Goal: Task Accomplishment & Management: Manage account settings

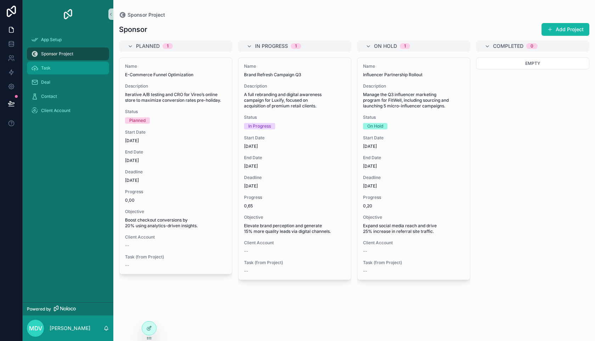
click at [56, 72] on div "Task" at bounding box center [68, 67] width 74 height 11
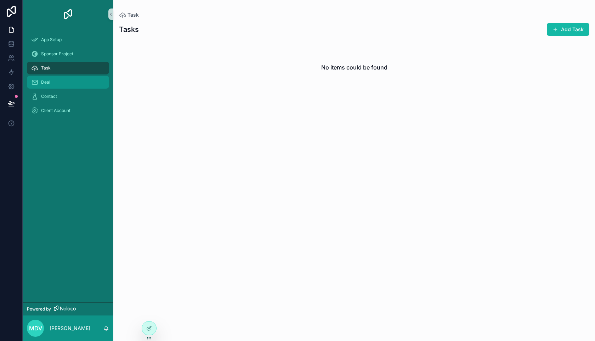
click at [58, 86] on div "Deal" at bounding box center [68, 82] width 74 height 11
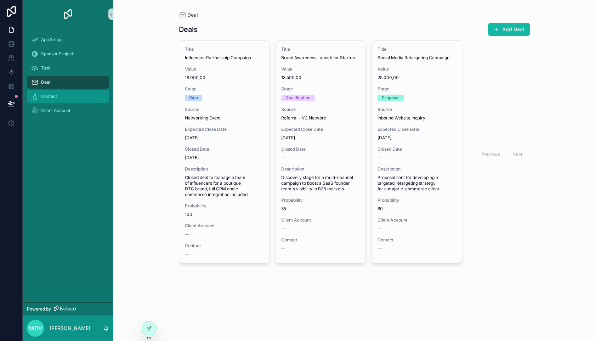
click at [57, 101] on div "Contact" at bounding box center [68, 96] width 74 height 11
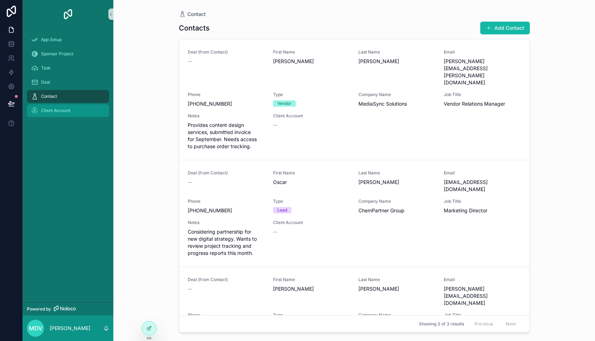
click at [57, 115] on div "Client Account" at bounding box center [68, 110] width 74 height 11
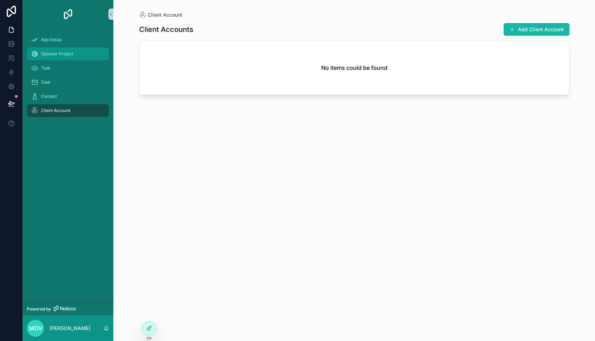
click at [53, 53] on span "Sponsor Project" at bounding box center [57, 54] width 32 height 6
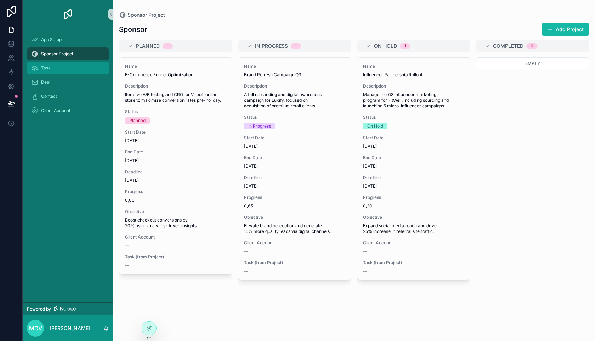
click at [51, 72] on div "Task" at bounding box center [68, 67] width 74 height 11
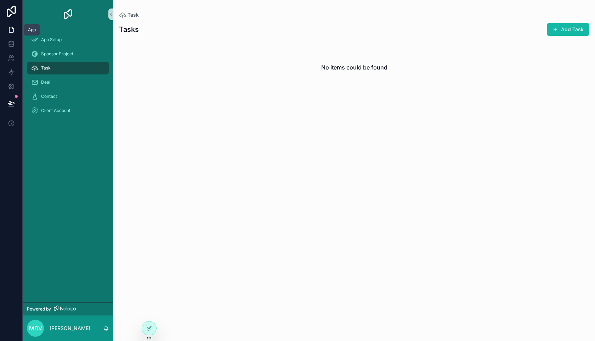
click at [11, 33] on link at bounding box center [11, 30] width 22 height 14
click at [12, 58] on icon at bounding box center [12, 57] width 1 height 2
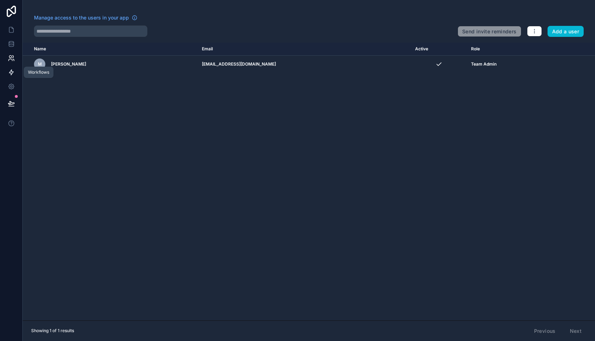
click at [14, 76] on link at bounding box center [11, 72] width 22 height 14
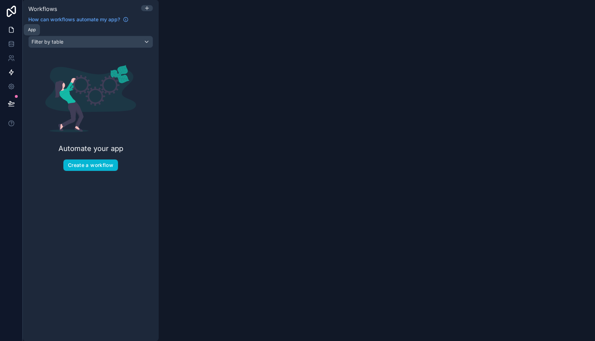
click at [15, 29] on link at bounding box center [11, 30] width 22 height 14
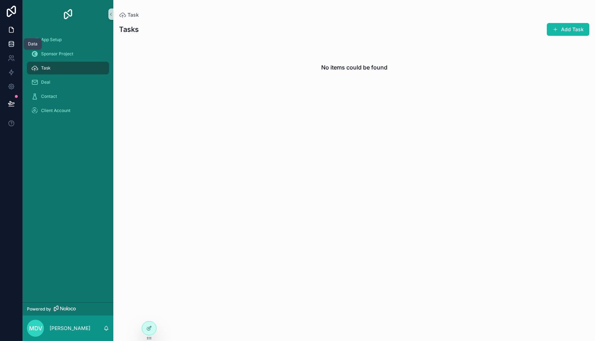
click at [10, 46] on icon at bounding box center [11, 43] width 7 height 7
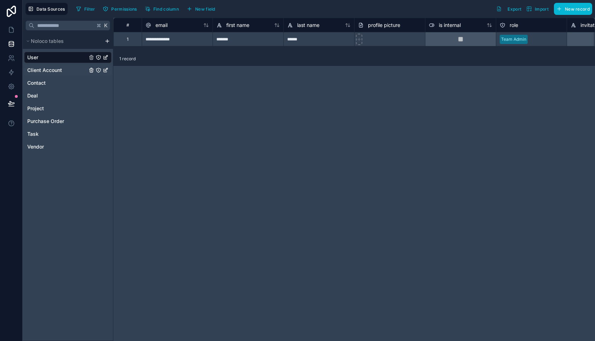
click at [30, 67] on span "Client Account" at bounding box center [44, 70] width 35 height 7
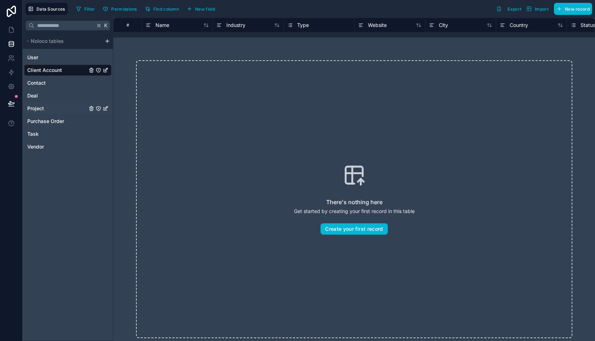
click at [35, 114] on div "Project" at bounding box center [68, 108] width 88 height 11
click at [29, 144] on span "Vendor" at bounding box center [35, 146] width 17 height 7
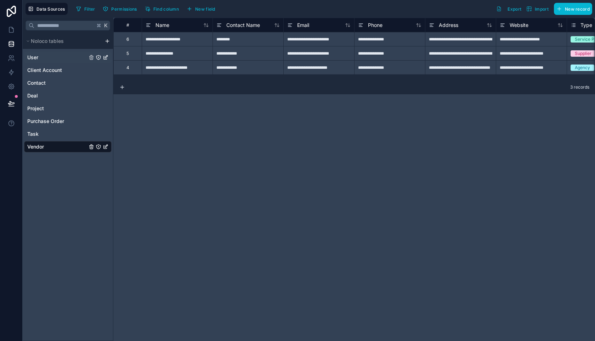
click at [32, 62] on div "User" at bounding box center [68, 57] width 88 height 11
click at [36, 59] on span "User" at bounding box center [32, 57] width 11 height 7
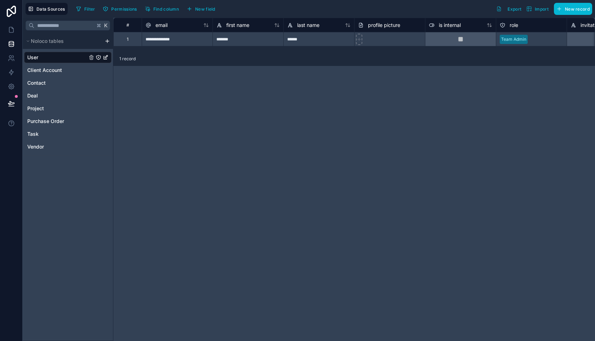
click at [574, 15] on div "Data Sources Filter Permissions Find column New field Export Import New record" at bounding box center [309, 9] width 573 height 18
click at [516, 111] on div "**********" at bounding box center [354, 179] width 482 height 323
click at [33, 65] on div "Client Account" at bounding box center [68, 69] width 88 height 11
click at [41, 74] on div "Client Account" at bounding box center [68, 69] width 88 height 11
click at [5, 57] on link at bounding box center [11, 58] width 22 height 14
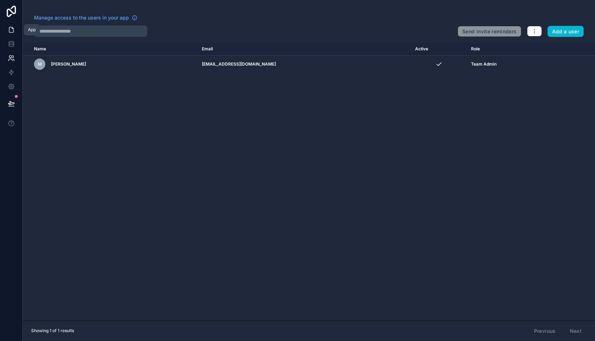
click at [13, 36] on link at bounding box center [11, 30] width 22 height 14
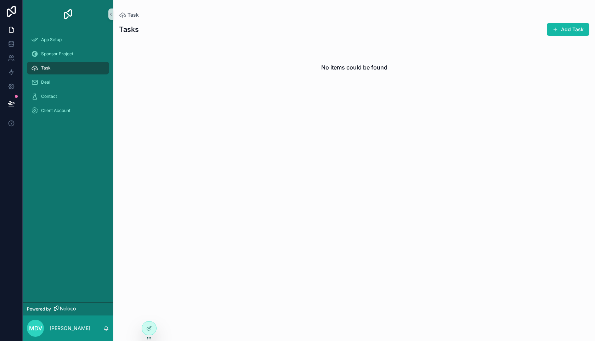
click at [39, 25] on div "scrollable content" at bounding box center [68, 14] width 91 height 28
click at [43, 161] on div "App Setup Sponsor Project Task Deal Contact Client Account" at bounding box center [68, 165] width 91 height 274
click at [57, 114] on div "Client Account" at bounding box center [68, 110] width 74 height 11
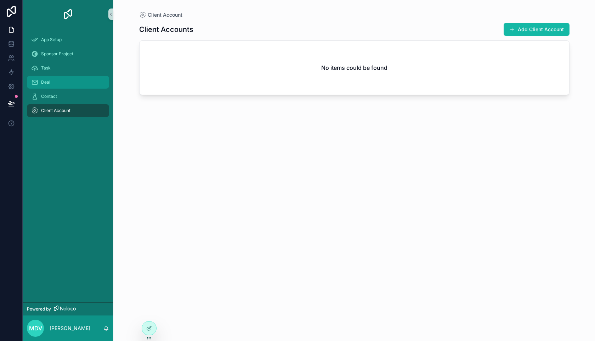
click at [45, 80] on span "Deal" at bounding box center [45, 82] width 9 height 6
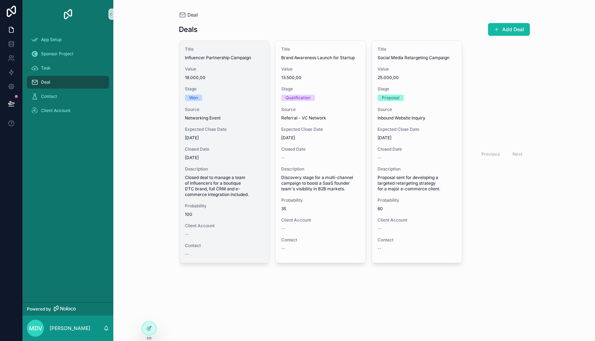
click at [242, 136] on span "[DATE]" at bounding box center [224, 138] width 79 height 6
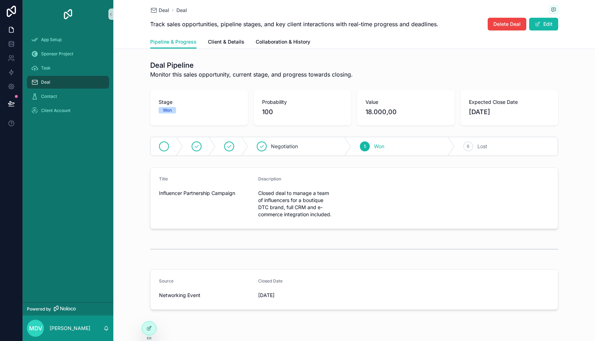
click at [156, 151] on div "scrollable content" at bounding box center [167, 146] width 33 height 18
click at [245, 147] on span "Qualification" at bounding box center [255, 146] width 29 height 7
click at [302, 148] on div "3" at bounding box center [300, 146] width 10 height 10
click at [365, 145] on span "Negotiation" at bounding box center [369, 146] width 27 height 7
click at [410, 147] on span "Won" at bounding box center [415, 146] width 10 height 7
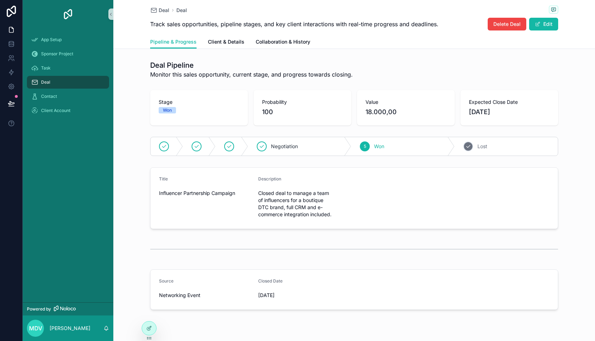
click at [467, 147] on icon "scrollable content" at bounding box center [469, 146] width 6 height 6
click at [15, 76] on link at bounding box center [11, 72] width 22 height 14
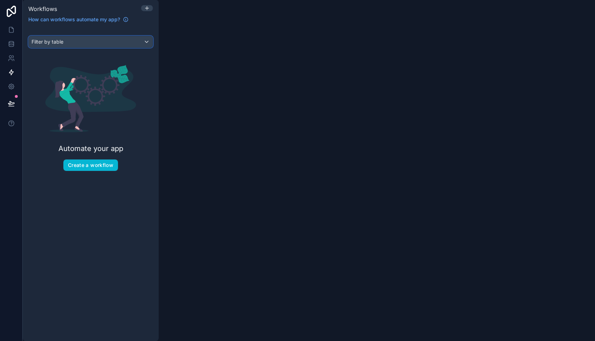
click at [76, 43] on div "Filter by table" at bounding box center [91, 41] width 124 height 11
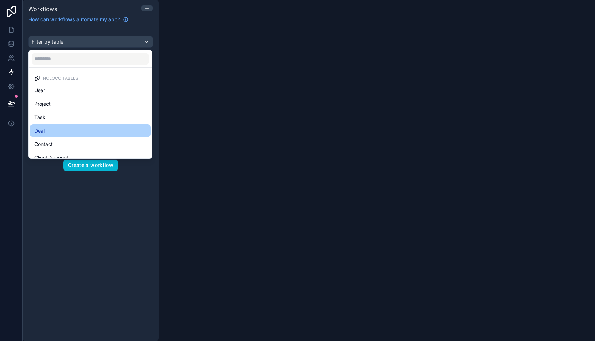
click at [47, 135] on div "Deal" at bounding box center [90, 130] width 112 height 9
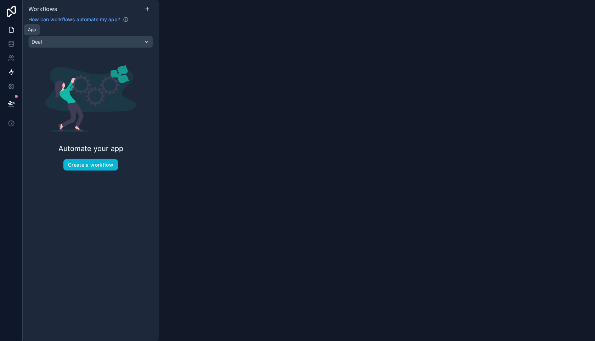
click at [9, 32] on icon at bounding box center [11, 29] width 4 height 5
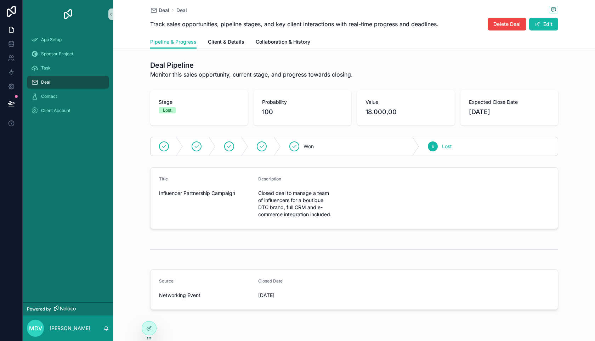
click at [165, 63] on h1 "Deal Pipeline" at bounding box center [251, 65] width 203 height 10
click at [217, 43] on span "Client & Details" at bounding box center [226, 41] width 36 height 7
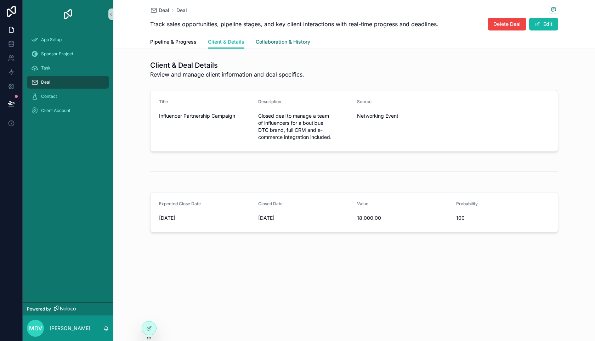
click at [298, 40] on span "Collaboration & History" at bounding box center [283, 41] width 55 height 7
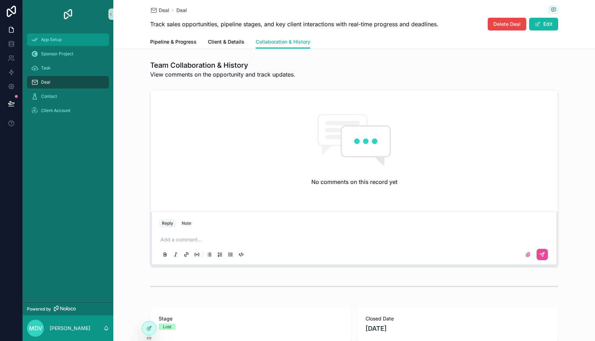
click at [77, 40] on div "App Setup" at bounding box center [68, 39] width 74 height 11
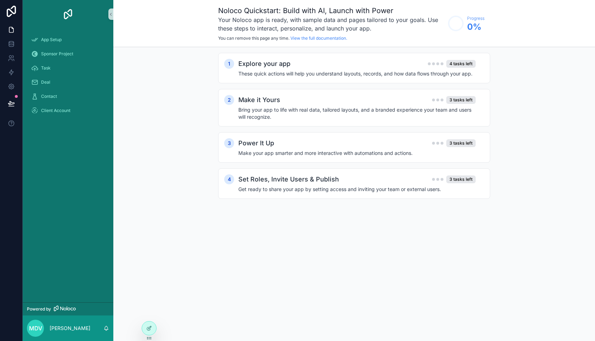
click at [47, 331] on div "MdV [PERSON_NAME]" at bounding box center [68, 328] width 91 height 26
click at [108, 328] on icon "scrollable content" at bounding box center [106, 328] width 6 height 6
click at [262, 276] on div "Noloco Quickstart: Build with AI, Launch with Power Your Noloco app is ready, w…" at bounding box center [354, 170] width 482 height 341
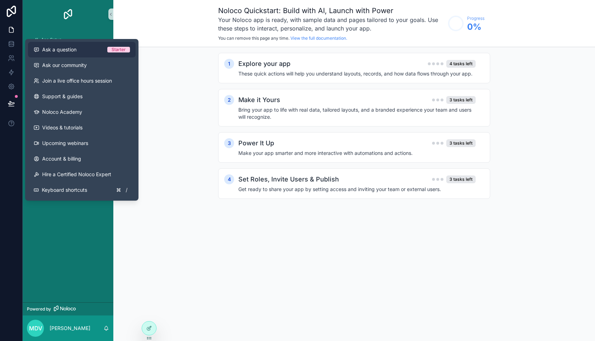
click at [63, 52] on span "Ask a question" at bounding box center [59, 49] width 34 height 7
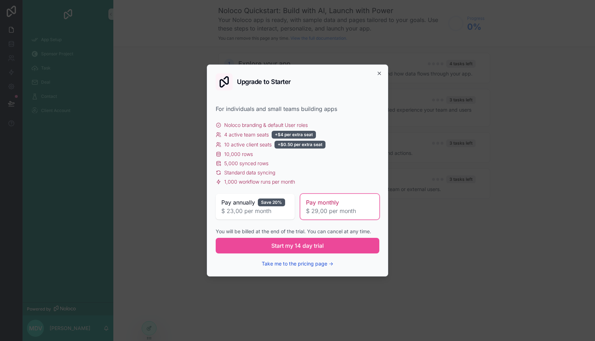
click at [308, 264] on button "Take me to the pricing page →" at bounding box center [298, 263] width 72 height 7
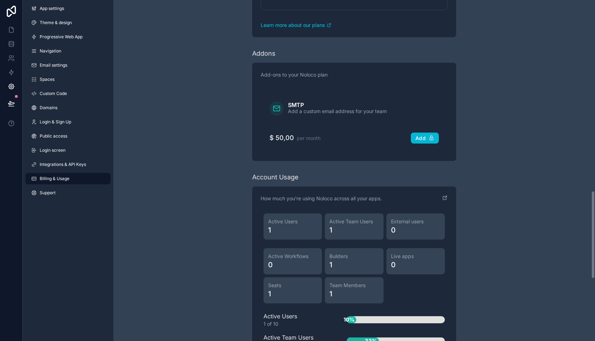
scroll to position [736, 0]
click at [63, 35] on span "Progressive Web App" at bounding box center [61, 37] width 43 height 6
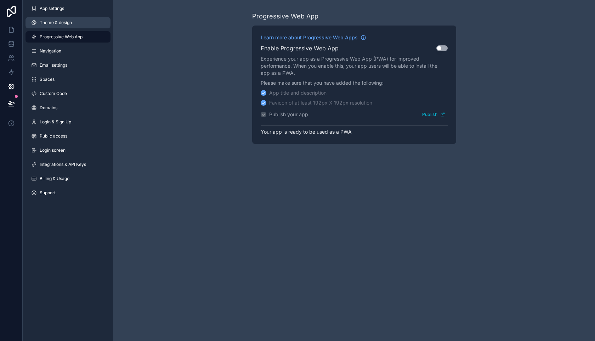
click at [57, 27] on link "Theme & design" at bounding box center [68, 22] width 85 height 11
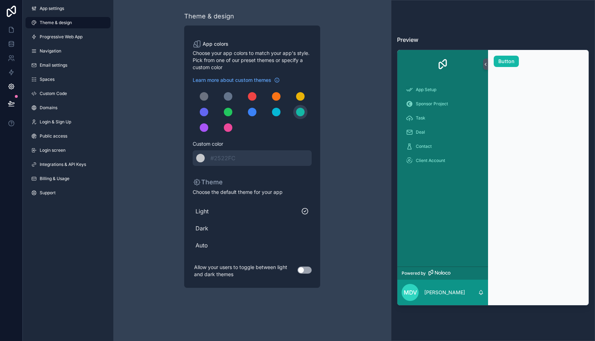
click at [193, 232] on div "Dark" at bounding box center [252, 228] width 119 height 14
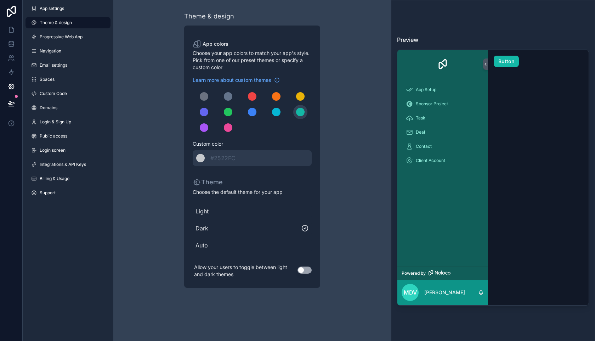
click at [193, 232] on div "Dark" at bounding box center [252, 228] width 119 height 14
click at [207, 254] on div "Light Dark Auto" at bounding box center [252, 228] width 119 height 54
click at [205, 244] on span "Auto" at bounding box center [252, 245] width 113 height 9
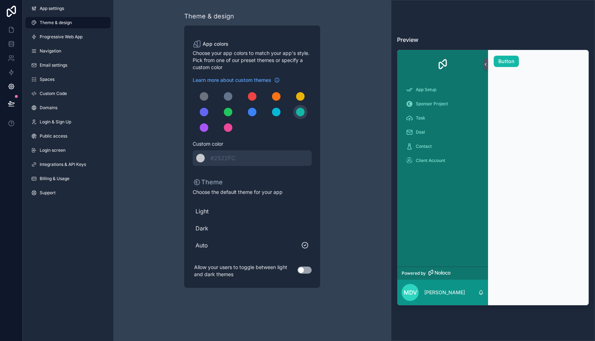
click at [309, 272] on button "Use setting" at bounding box center [305, 269] width 14 height 7
click at [62, 47] on link "Navigation" at bounding box center [68, 50] width 85 height 11
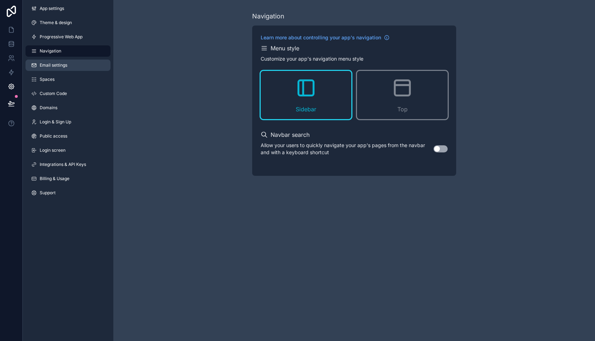
click at [47, 62] on span "Email settings" at bounding box center [54, 65] width 28 height 6
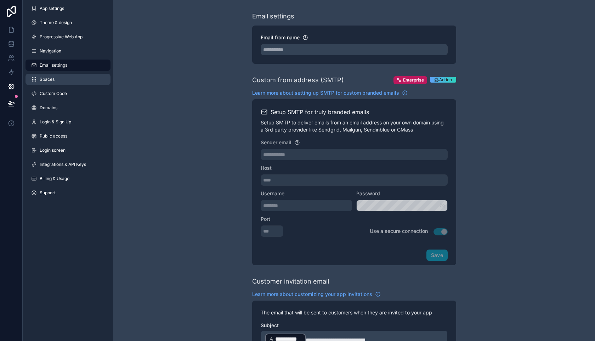
click at [52, 81] on span "Spaces" at bounding box center [47, 80] width 15 height 6
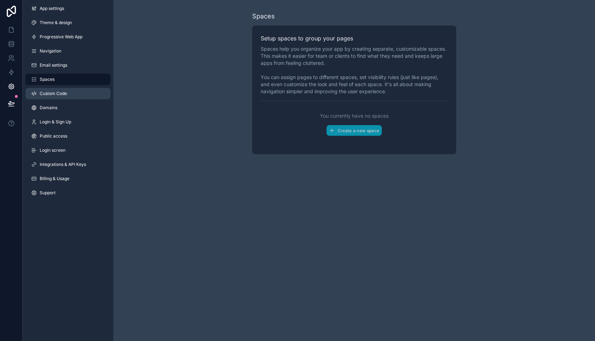
click at [53, 89] on link "Custom Code" at bounding box center [68, 93] width 85 height 11
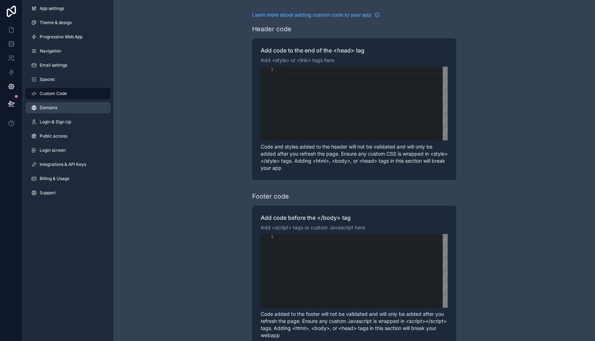
click at [52, 103] on link "Domains" at bounding box center [68, 107] width 85 height 11
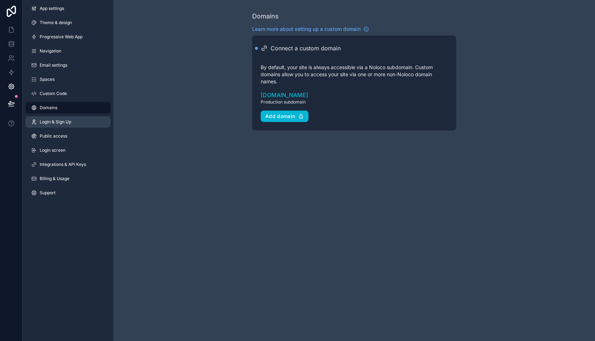
click at [57, 118] on link "Login & Sign Up" at bounding box center [68, 121] width 85 height 11
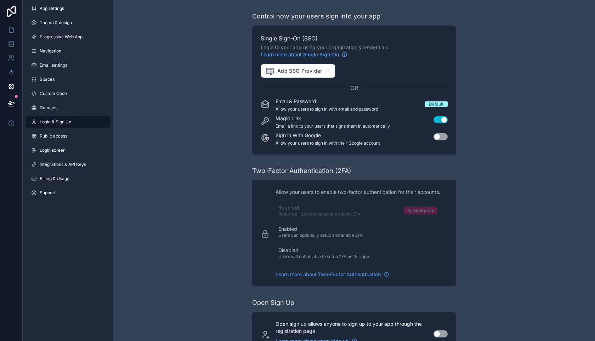
click at [455, 141] on div "Single Sign-On (SSO) Login to your app using your organization’s credentials Le…" at bounding box center [354, 90] width 204 height 129
click at [446, 139] on button "Use setting" at bounding box center [441, 136] width 14 height 7
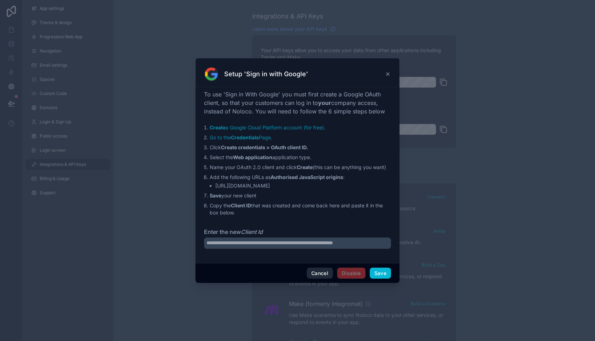
click at [320, 269] on button "Cancel" at bounding box center [320, 273] width 26 height 11
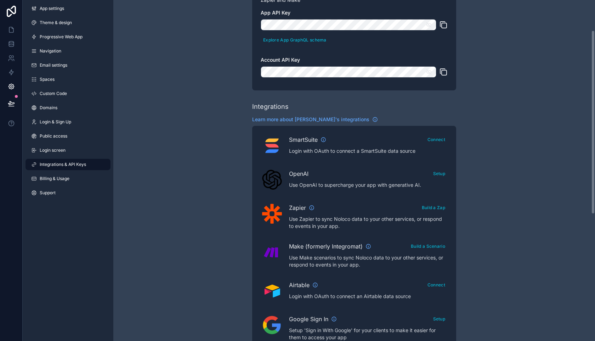
scroll to position [56, 0]
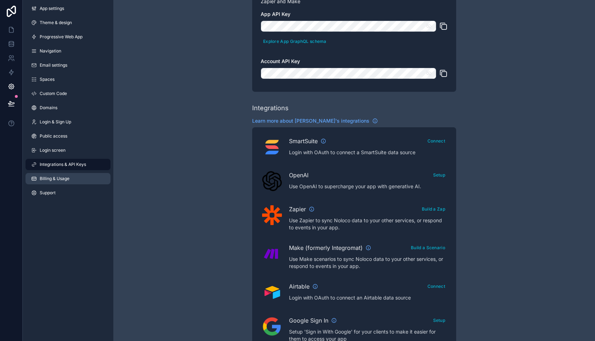
click at [46, 173] on link "Billing & Usage" at bounding box center [68, 178] width 85 height 11
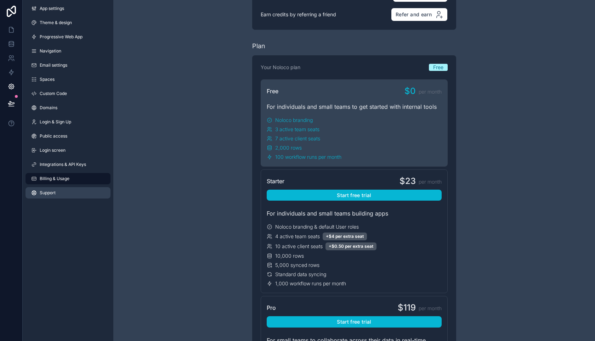
click at [51, 190] on span "Support" at bounding box center [48, 193] width 16 height 6
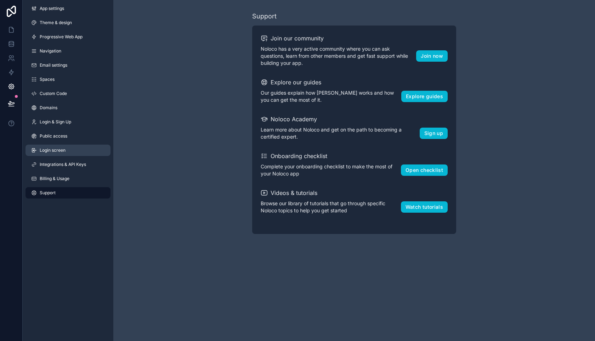
click at [51, 152] on span "Login screen" at bounding box center [53, 150] width 26 height 6
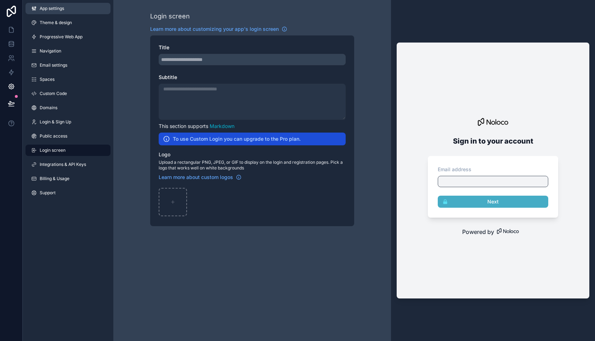
click at [51, 6] on span "App settings" at bounding box center [52, 9] width 24 height 6
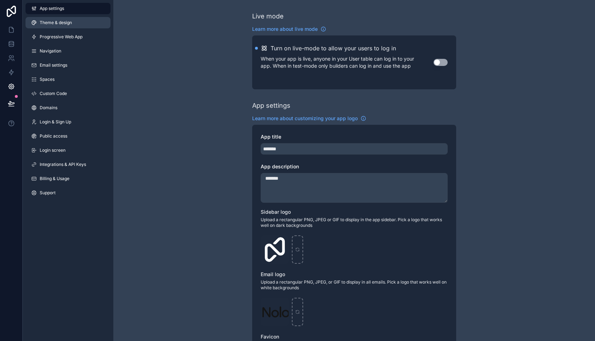
click at [62, 26] on link "Theme & design" at bounding box center [68, 22] width 85 height 11
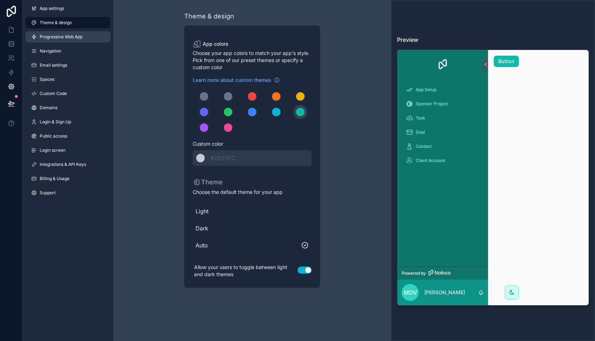
click at [70, 40] on link "Progressive Web App" at bounding box center [68, 36] width 85 height 11
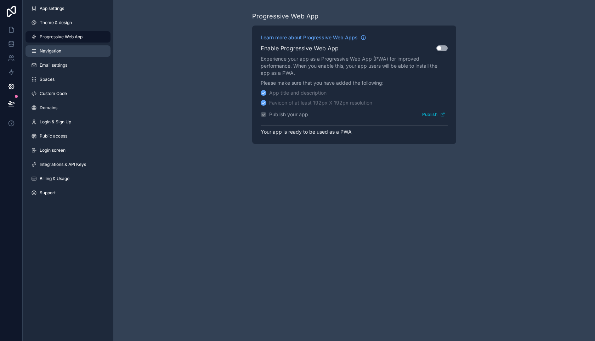
click at [55, 49] on span "Navigation" at bounding box center [51, 51] width 22 height 6
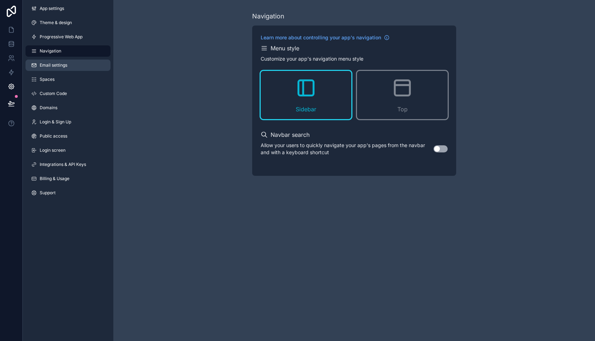
click at [61, 61] on link "Email settings" at bounding box center [68, 65] width 85 height 11
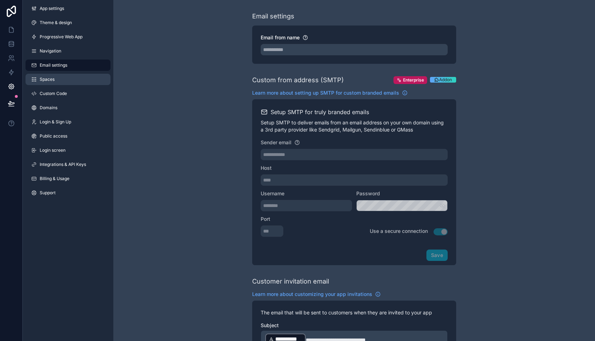
click at [56, 76] on link "Spaces" at bounding box center [68, 79] width 85 height 11
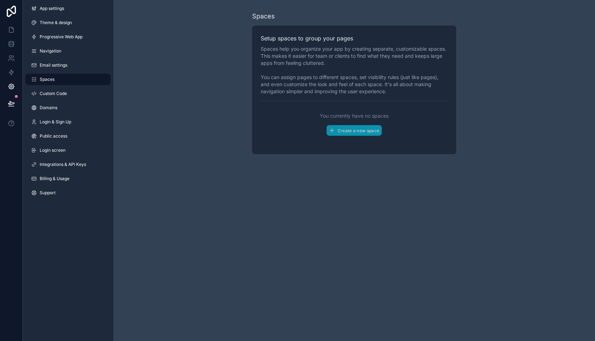
click at [58, 86] on div "App settings Theme & design Progressive Web App Navigation Email settings Space…" at bounding box center [68, 102] width 91 height 204
click at [59, 96] on span "Custom Code" at bounding box center [53, 94] width 27 height 6
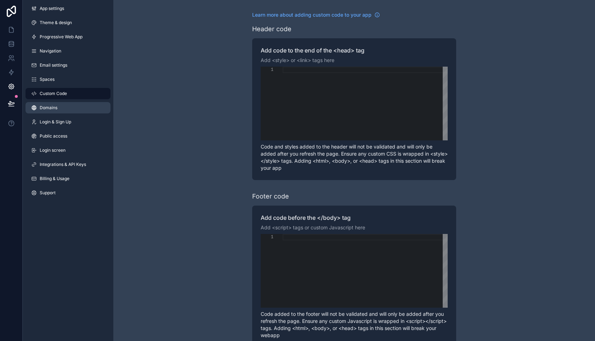
click at [50, 104] on link "Domains" at bounding box center [68, 107] width 85 height 11
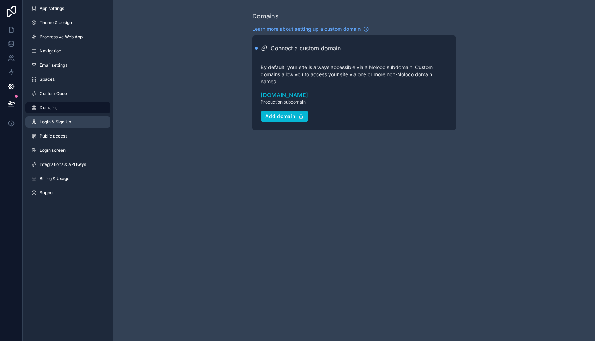
click at [54, 119] on span "Login & Sign Up" at bounding box center [56, 122] width 32 height 6
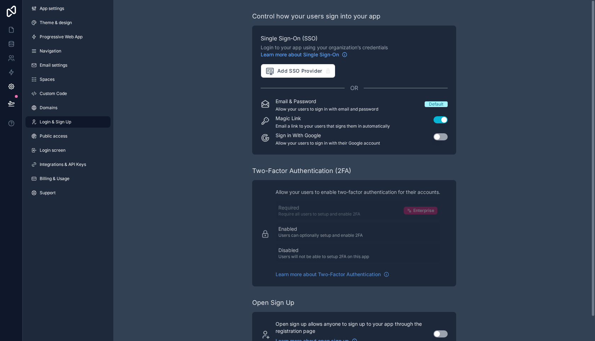
scroll to position [26, 0]
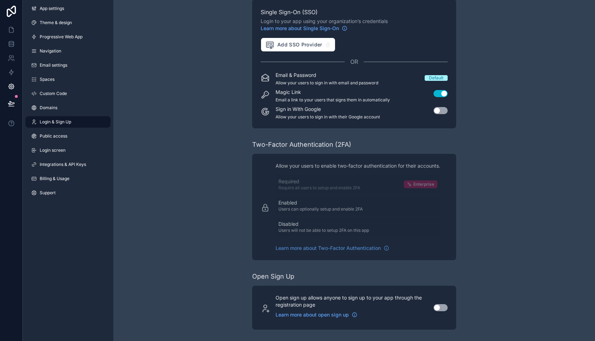
click at [441, 310] on button "Use setting" at bounding box center [441, 307] width 14 height 7
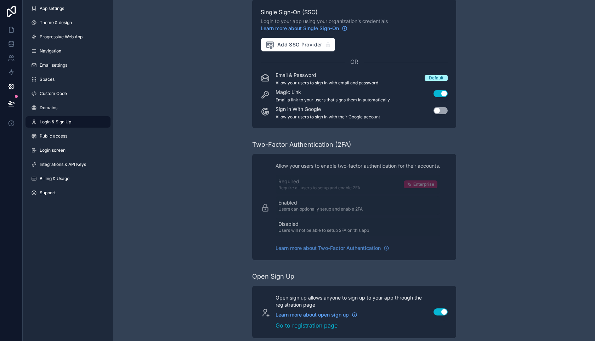
click at [436, 315] on div "Open sign up allows anyone to sign up to your app through the registration page…" at bounding box center [354, 311] width 187 height 35
click at [437, 315] on button "Use setting" at bounding box center [441, 311] width 14 height 7
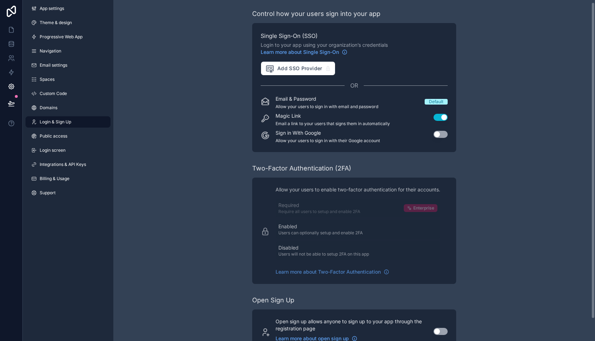
scroll to position [2, 0]
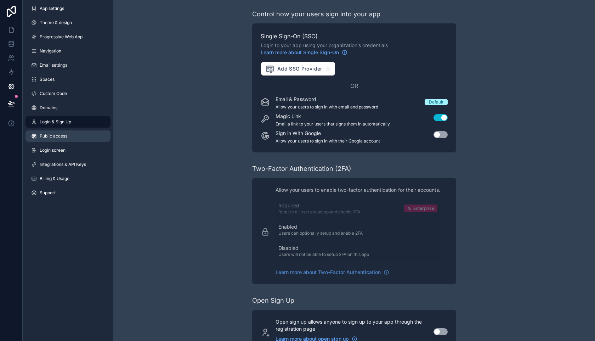
click at [42, 141] on link "Public access" at bounding box center [68, 135] width 85 height 11
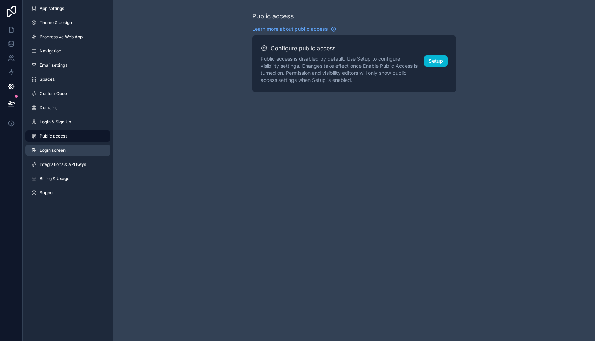
click at [49, 152] on span "Login screen" at bounding box center [53, 150] width 26 height 6
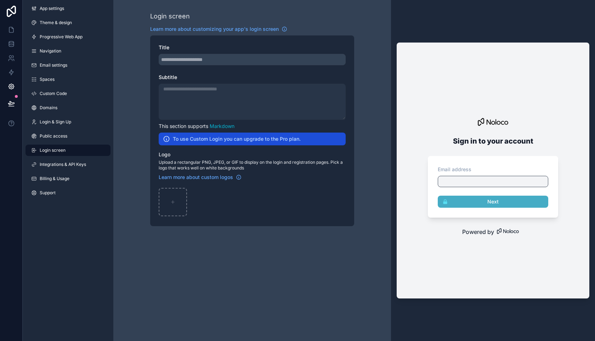
click at [56, 128] on div "App settings Theme & design Progressive Web App Navigation Email settings Space…" at bounding box center [68, 102] width 91 height 204
click at [64, 124] on span "Login & Sign Up" at bounding box center [56, 122] width 32 height 6
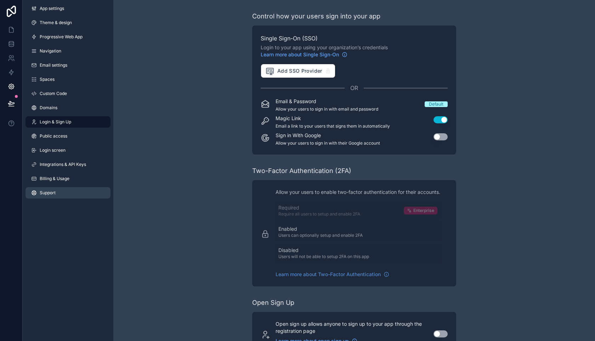
click at [60, 192] on link "Support" at bounding box center [68, 192] width 85 height 11
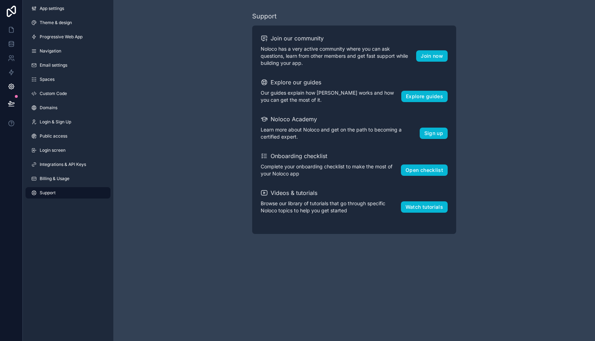
click at [58, 185] on div "App settings Theme & design Progressive Web App Navigation Email settings Space…" at bounding box center [68, 102] width 91 height 204
click at [64, 182] on link "Billing & Usage" at bounding box center [68, 178] width 85 height 11
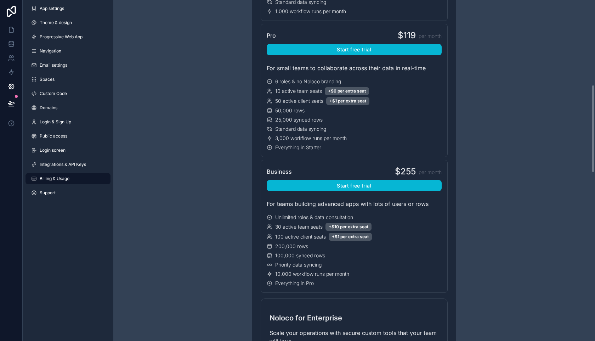
scroll to position [327, 0]
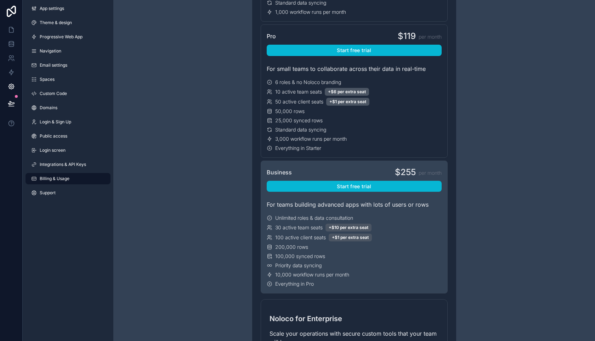
click at [381, 233] on div "Unlimited roles & data consultation 30 active team seats +$10 per extra seat 10…" at bounding box center [354, 250] width 175 height 73
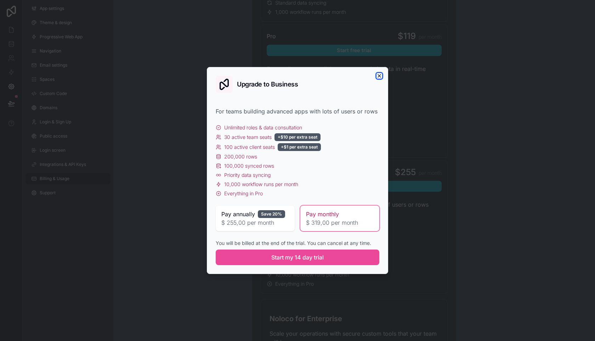
click at [381, 78] on icon "button" at bounding box center [380, 76] width 6 height 6
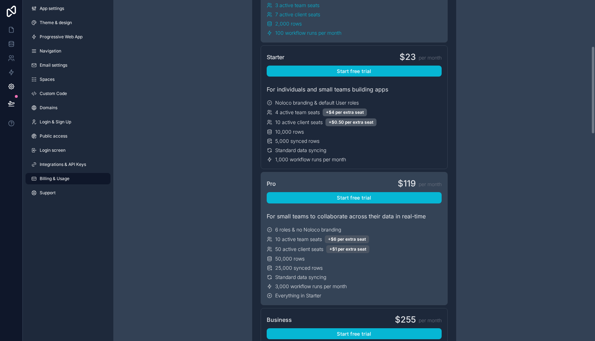
scroll to position [174, 0]
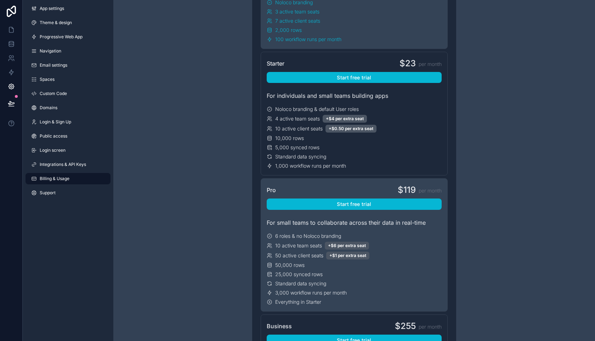
click at [411, 130] on div "10 active client seats +$0.50 per extra seat" at bounding box center [354, 129] width 175 height 8
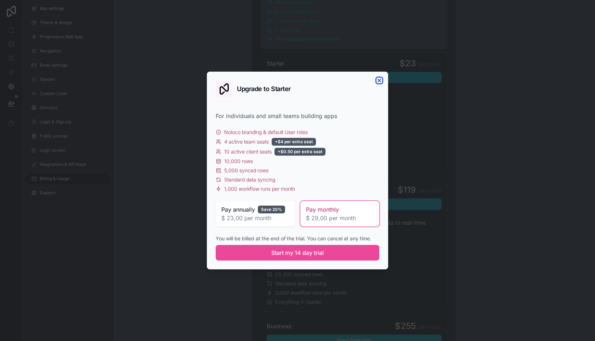
click at [381, 78] on icon "button" at bounding box center [380, 81] width 6 height 6
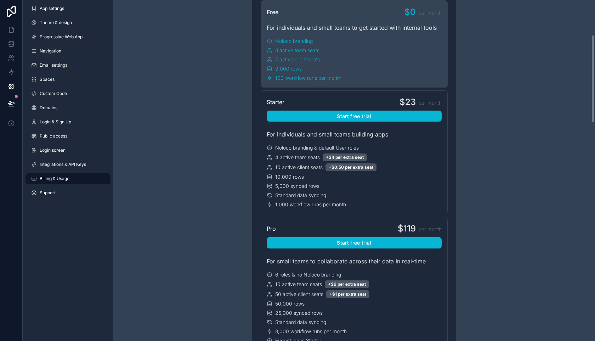
scroll to position [137, 0]
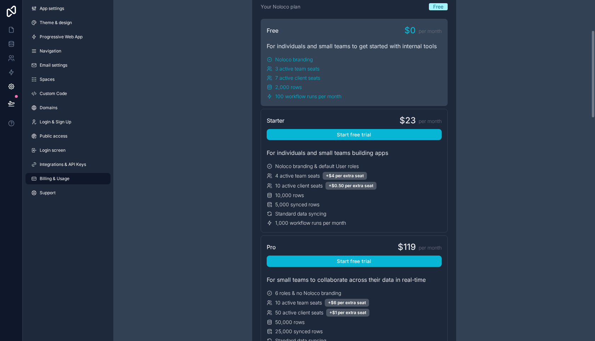
scroll to position [117, 0]
click at [8, 33] on icon at bounding box center [11, 29] width 7 height 7
